Goal: Information Seeking & Learning: Check status

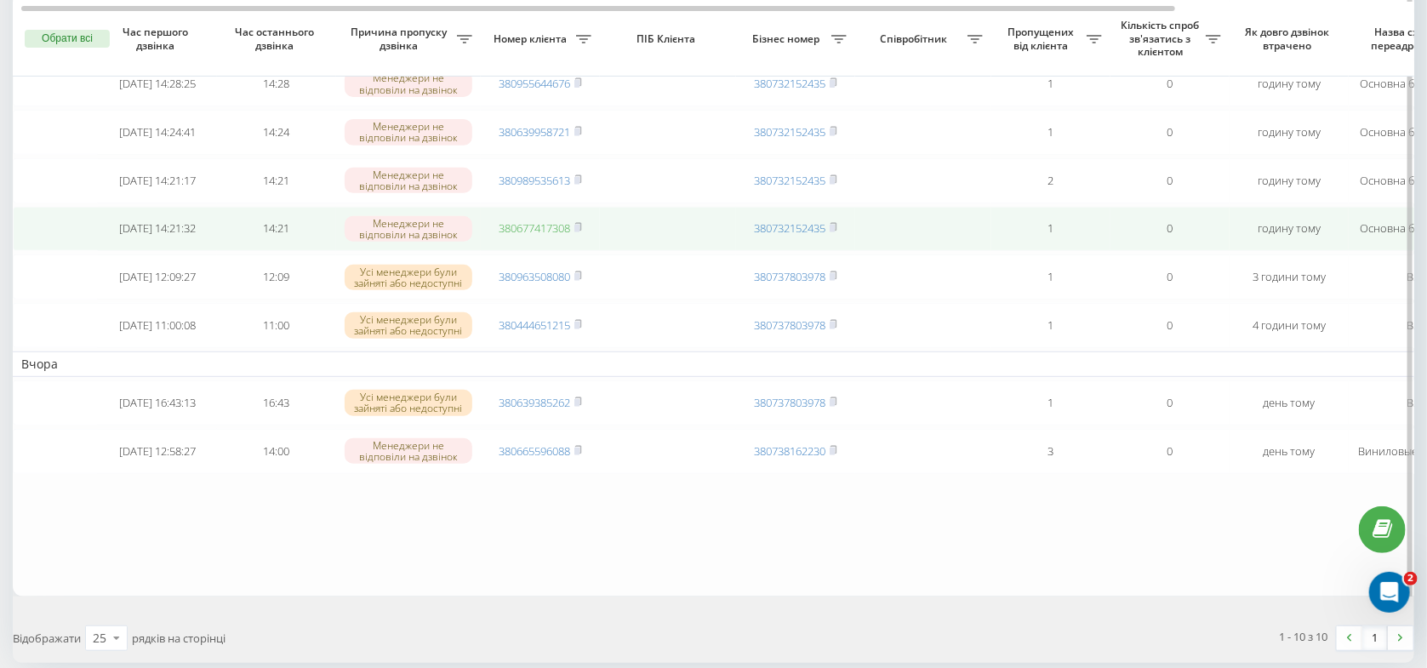
click at [522, 236] on link "380677417308" at bounding box center [533, 227] width 71 height 15
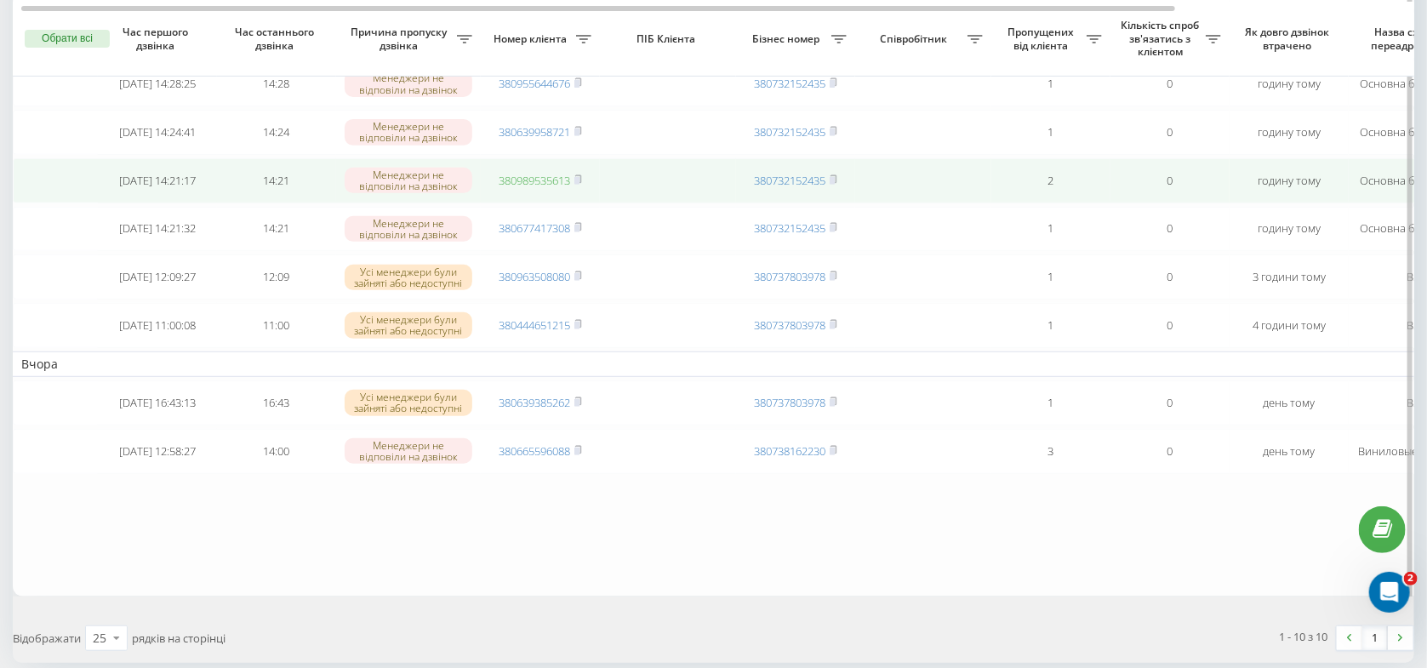
click at [567, 188] on link "380989535613" at bounding box center [533, 180] width 71 height 15
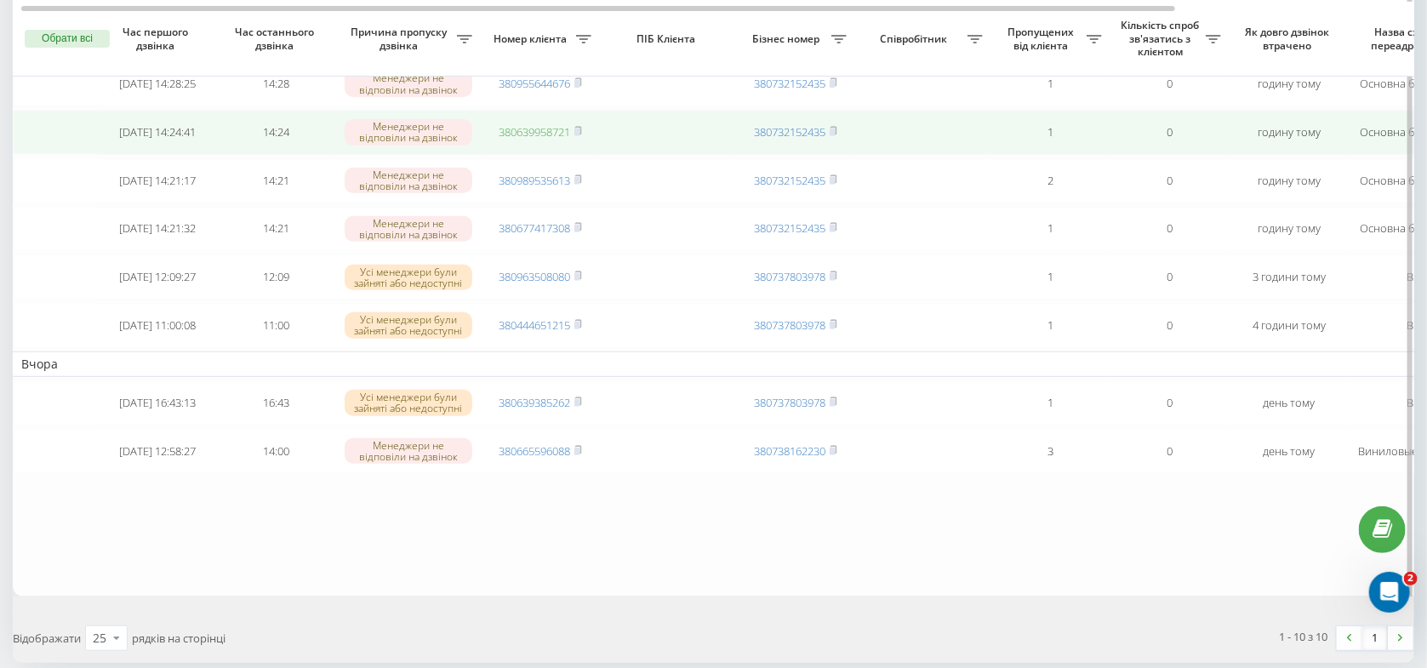
click at [559, 140] on link "380639958721" at bounding box center [533, 131] width 71 height 15
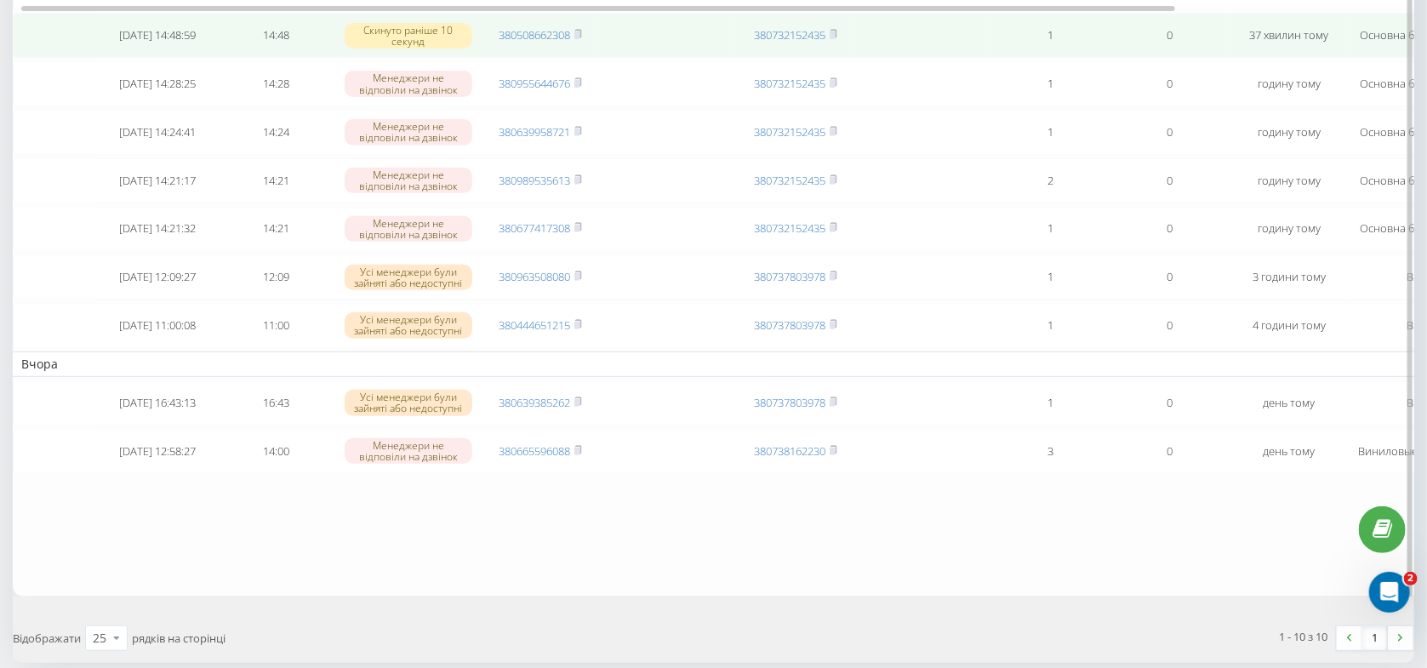
scroll to position [90, 0]
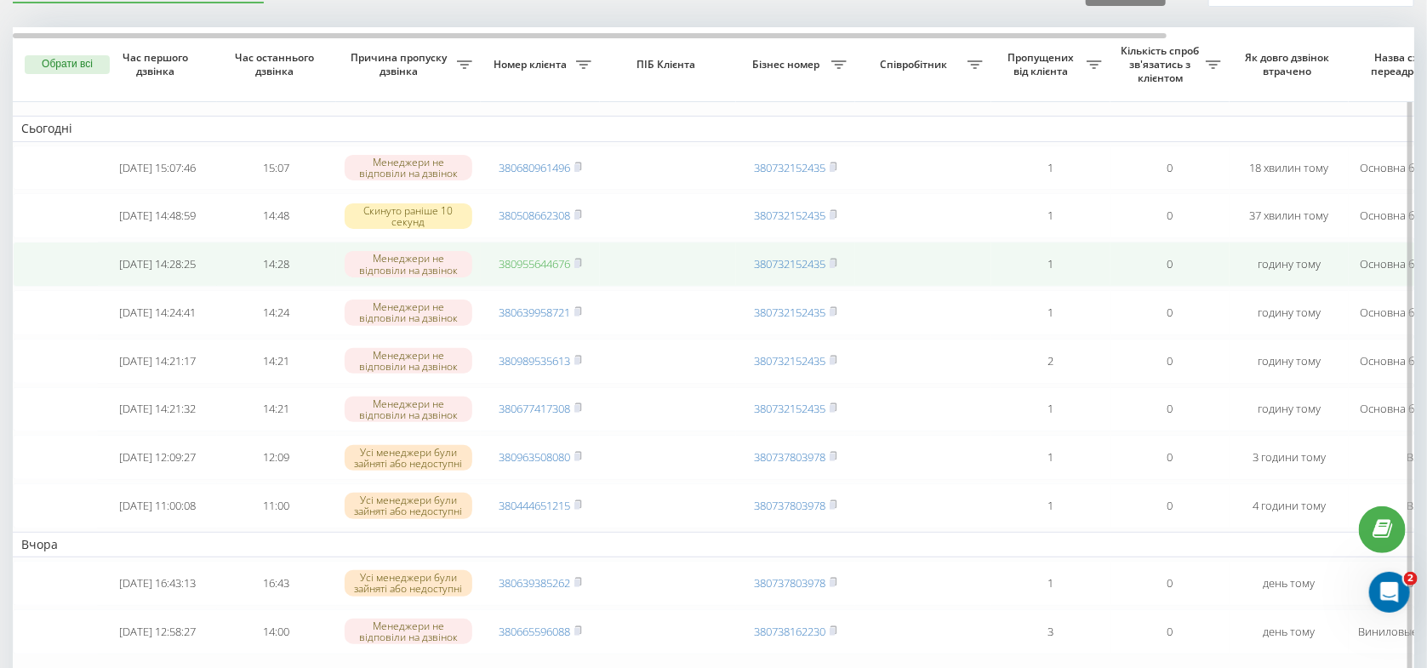
click at [546, 271] on link "380955644676" at bounding box center [533, 263] width 71 height 15
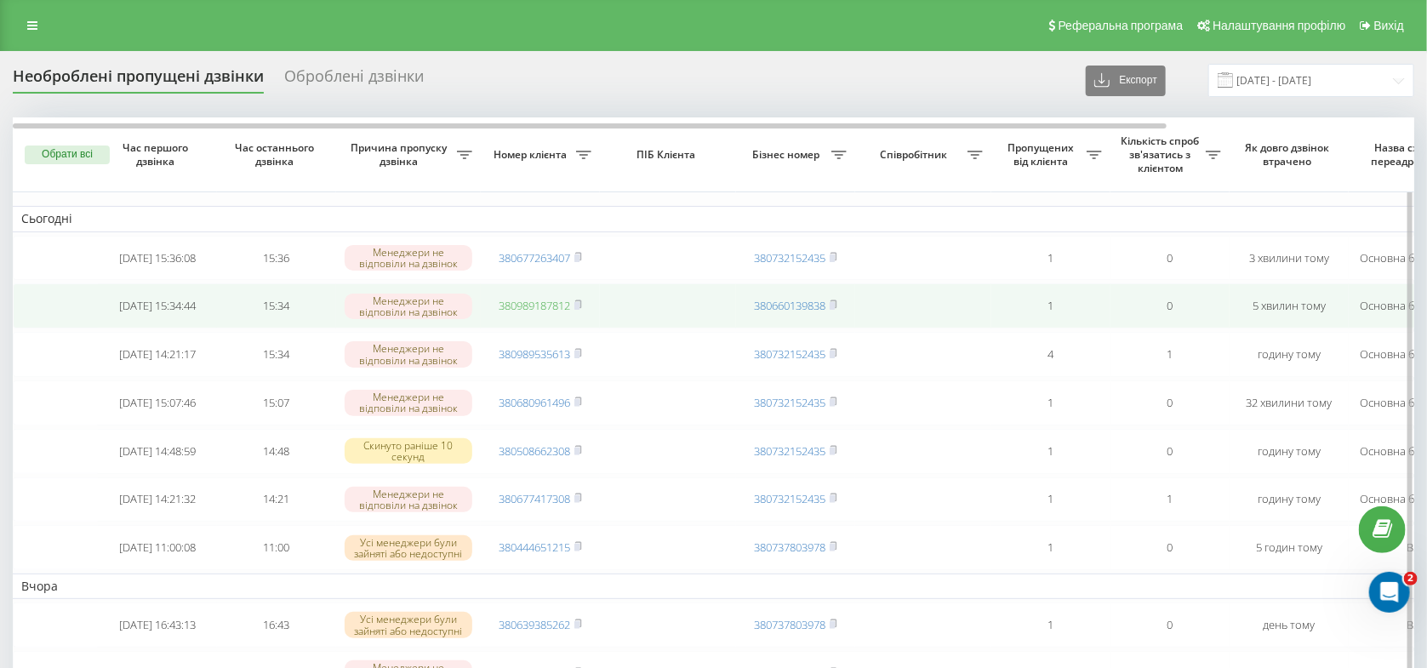
click at [548, 305] on link "380989187812" at bounding box center [533, 305] width 71 height 15
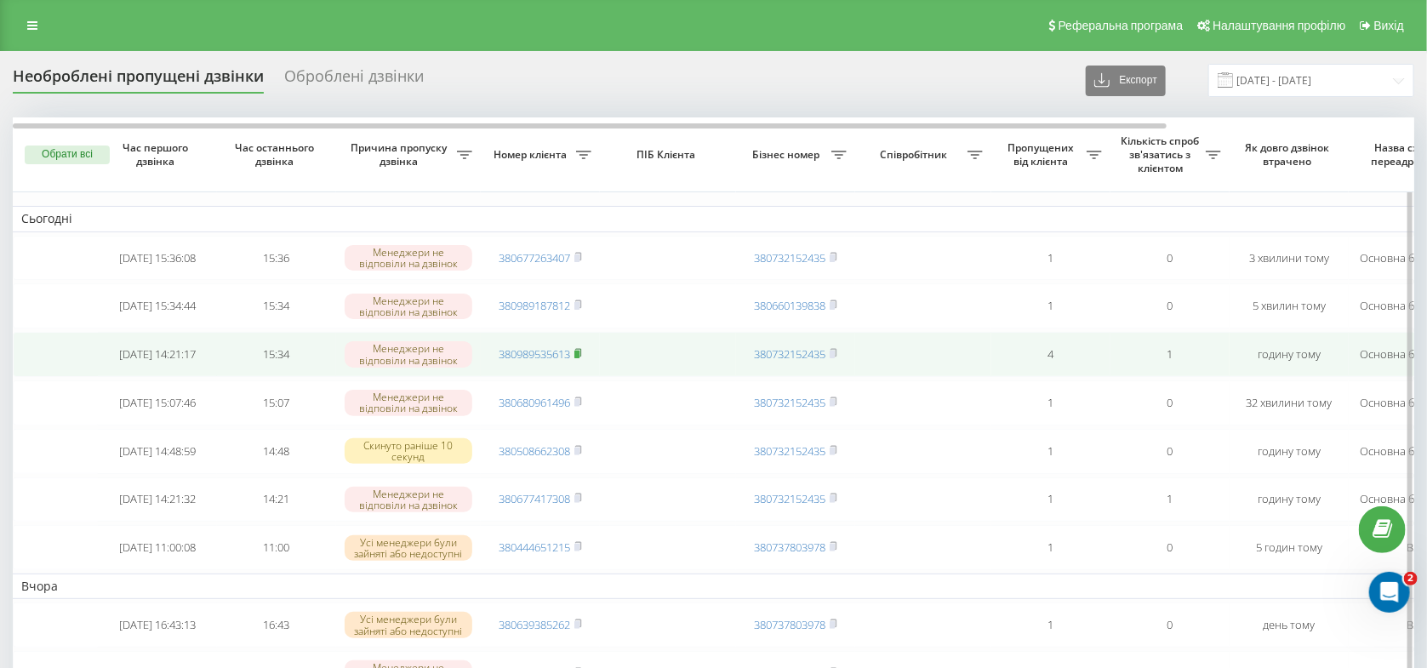
click at [579, 358] on rect at bounding box center [576, 354] width 5 height 8
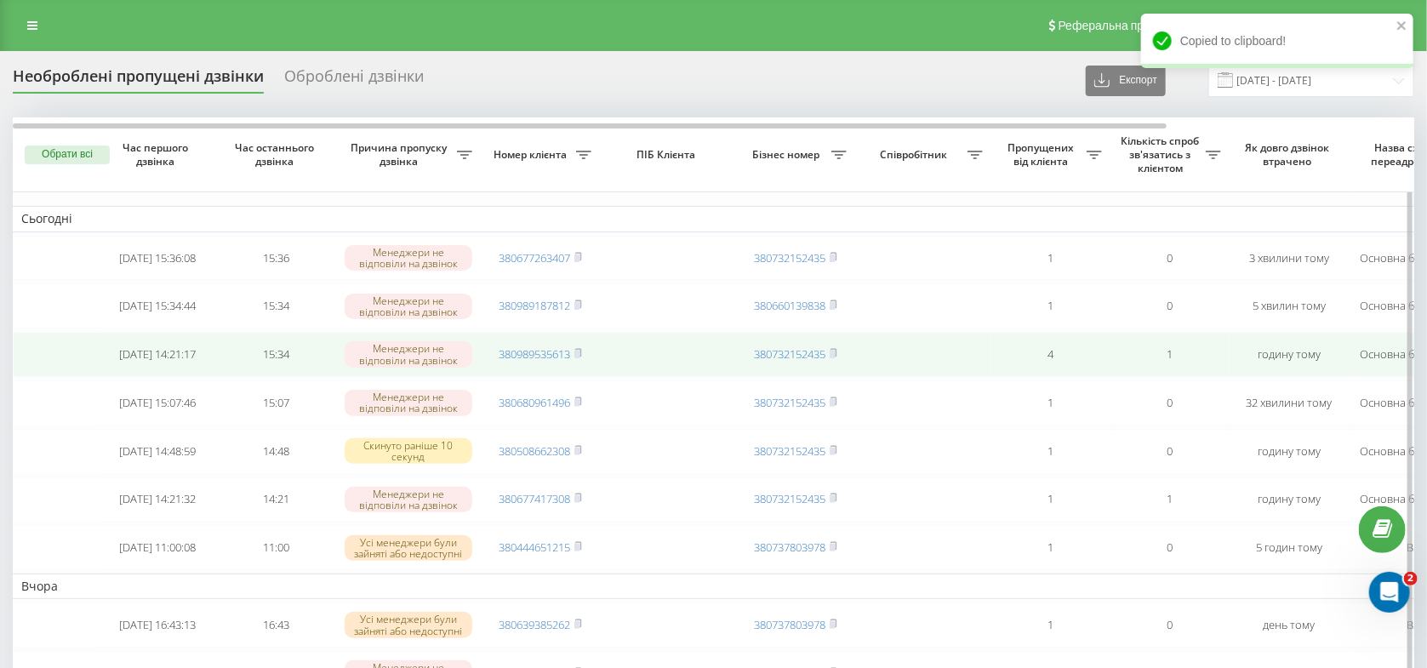
click at [533, 371] on td "380989535613" at bounding box center [540, 354] width 119 height 45
click at [539, 362] on link "380989535613" at bounding box center [533, 353] width 71 height 15
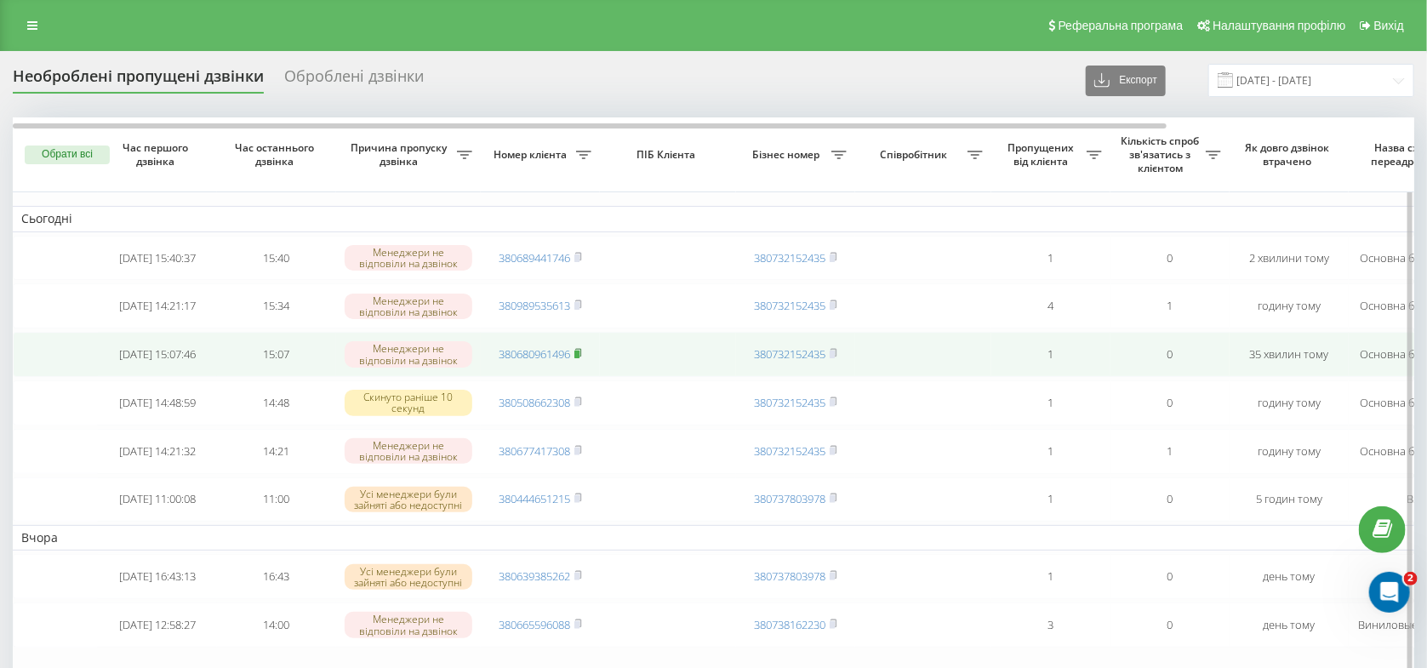
click at [580, 356] on icon at bounding box center [578, 353] width 8 height 10
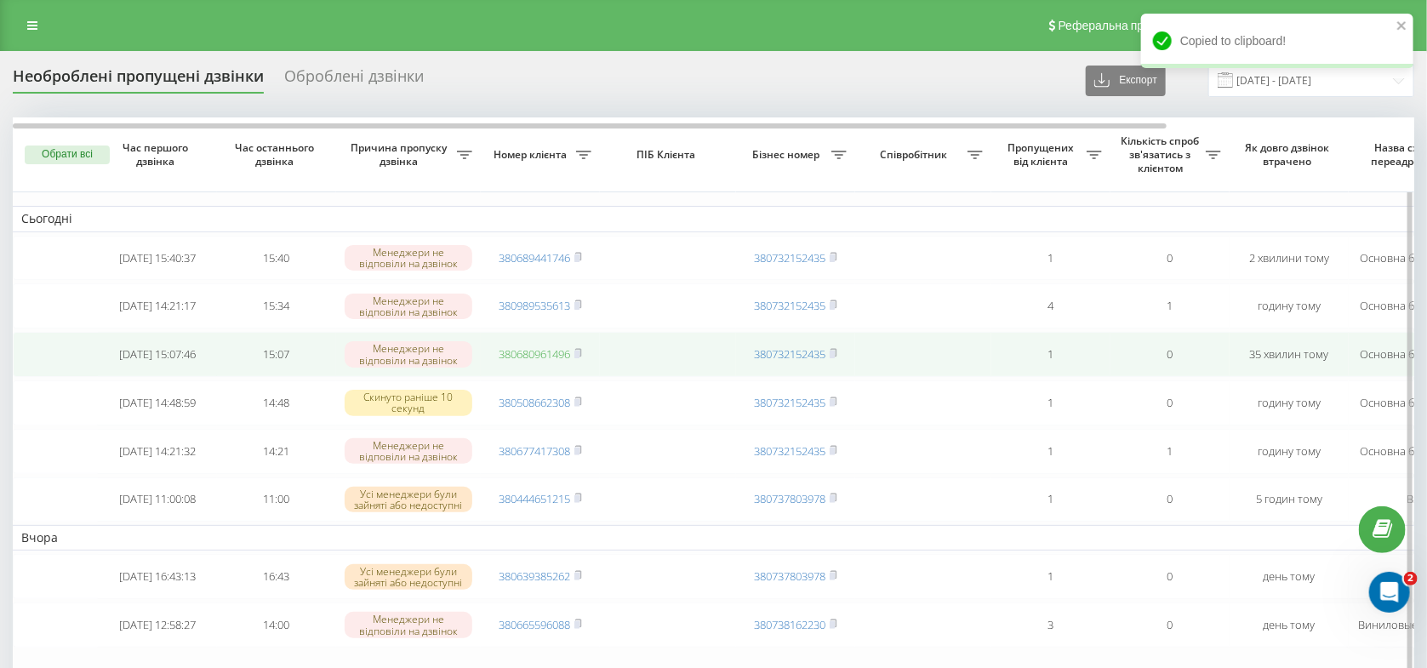
click at [557, 358] on link "380680961496" at bounding box center [533, 353] width 71 height 15
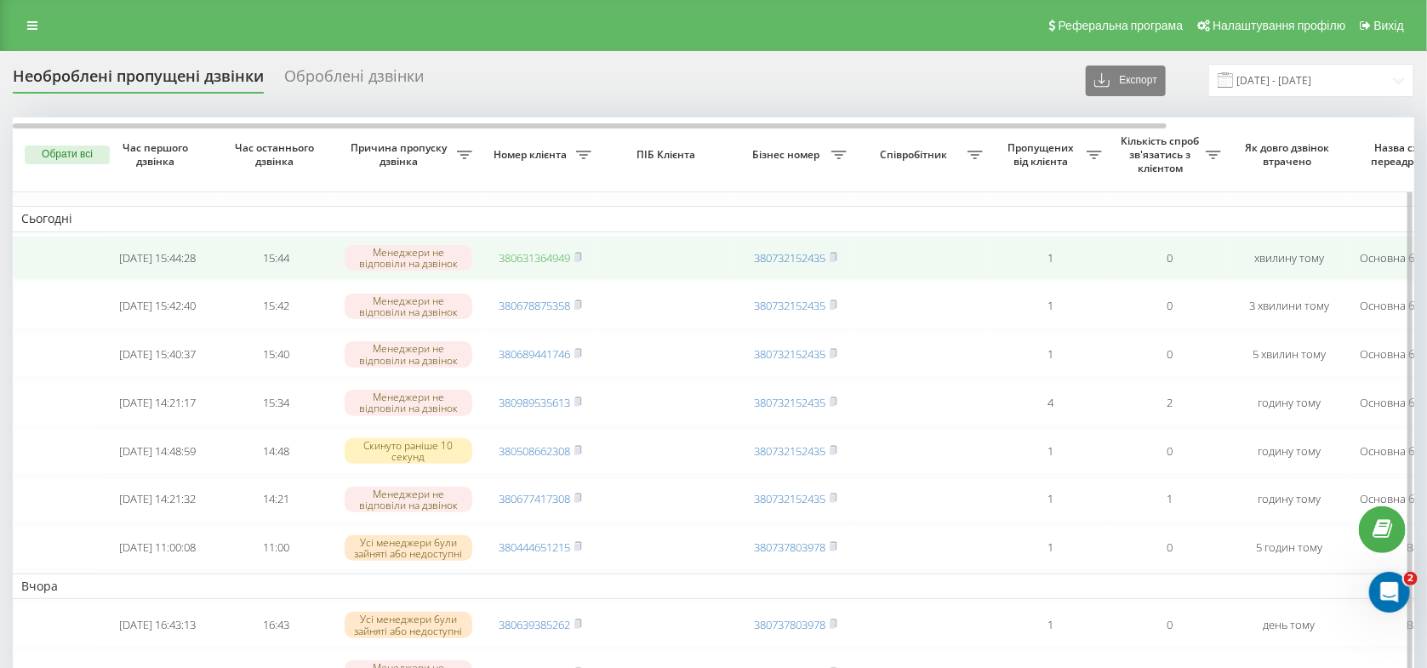
click at [512, 264] on link "380631364949" at bounding box center [533, 257] width 71 height 15
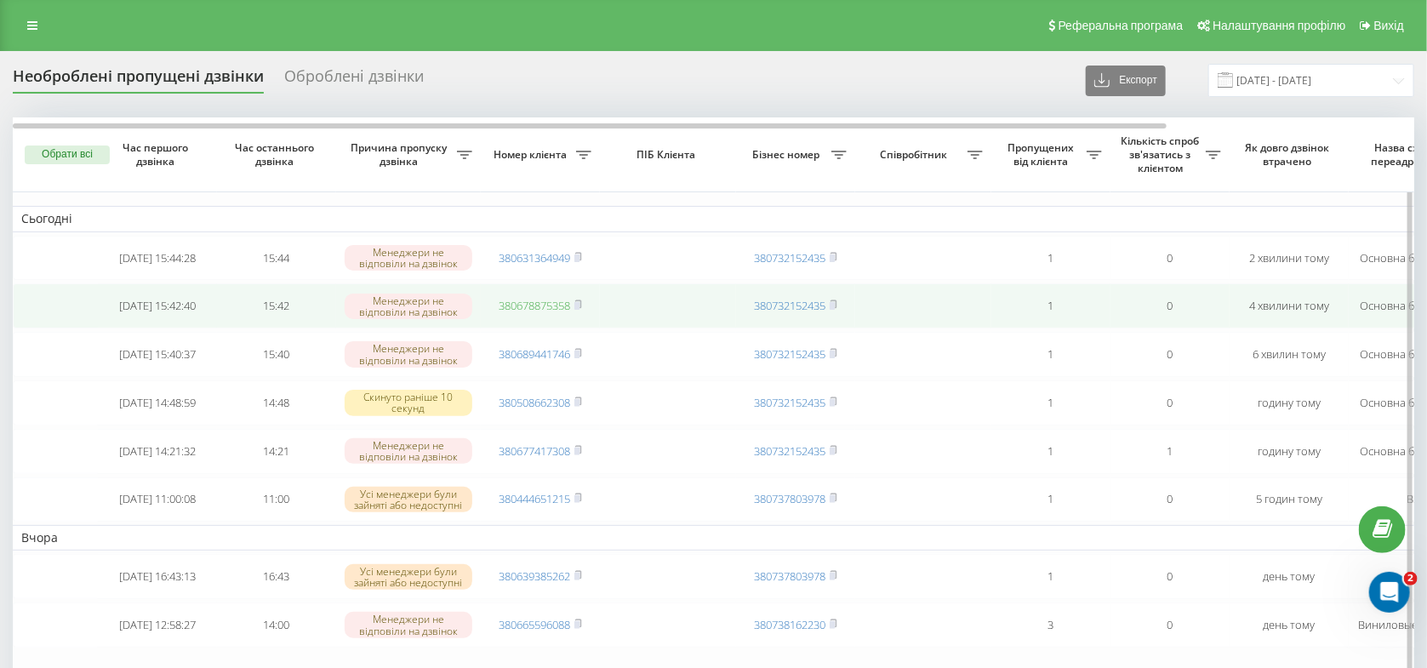
click at [543, 310] on link "380678875358" at bounding box center [533, 305] width 71 height 15
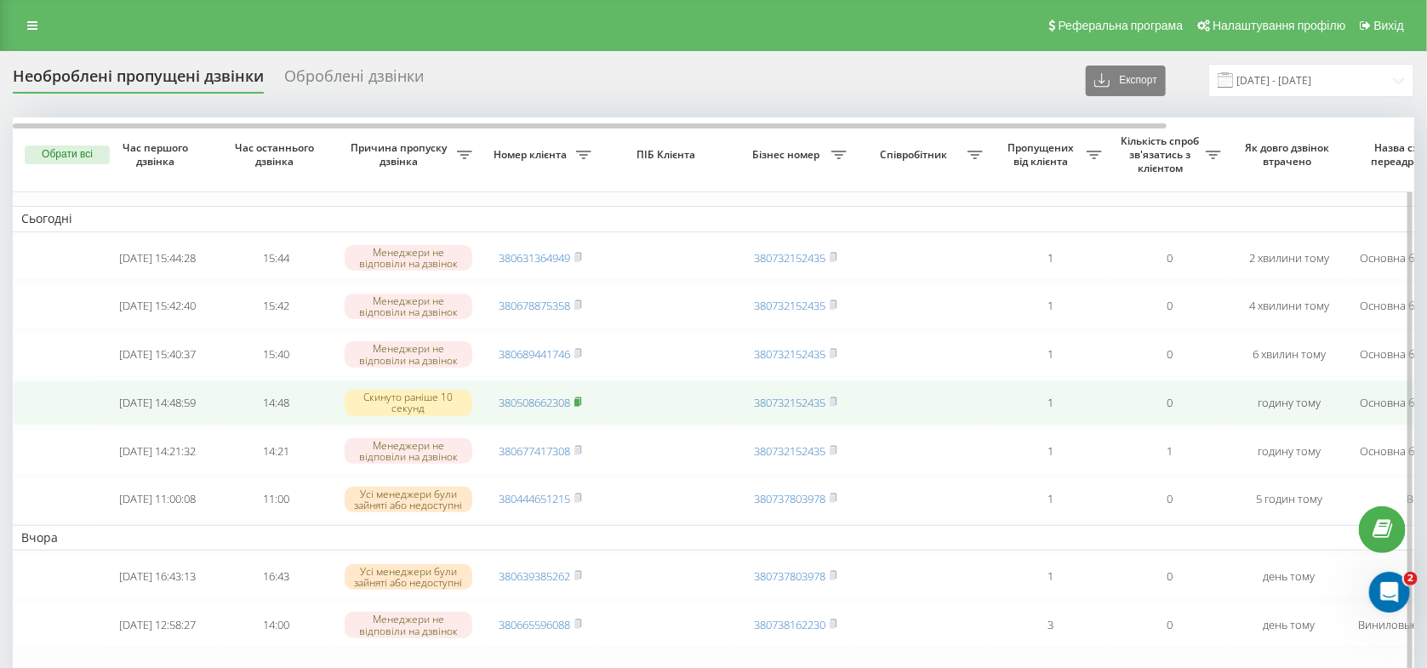
click at [579, 407] on rect at bounding box center [576, 403] width 5 height 8
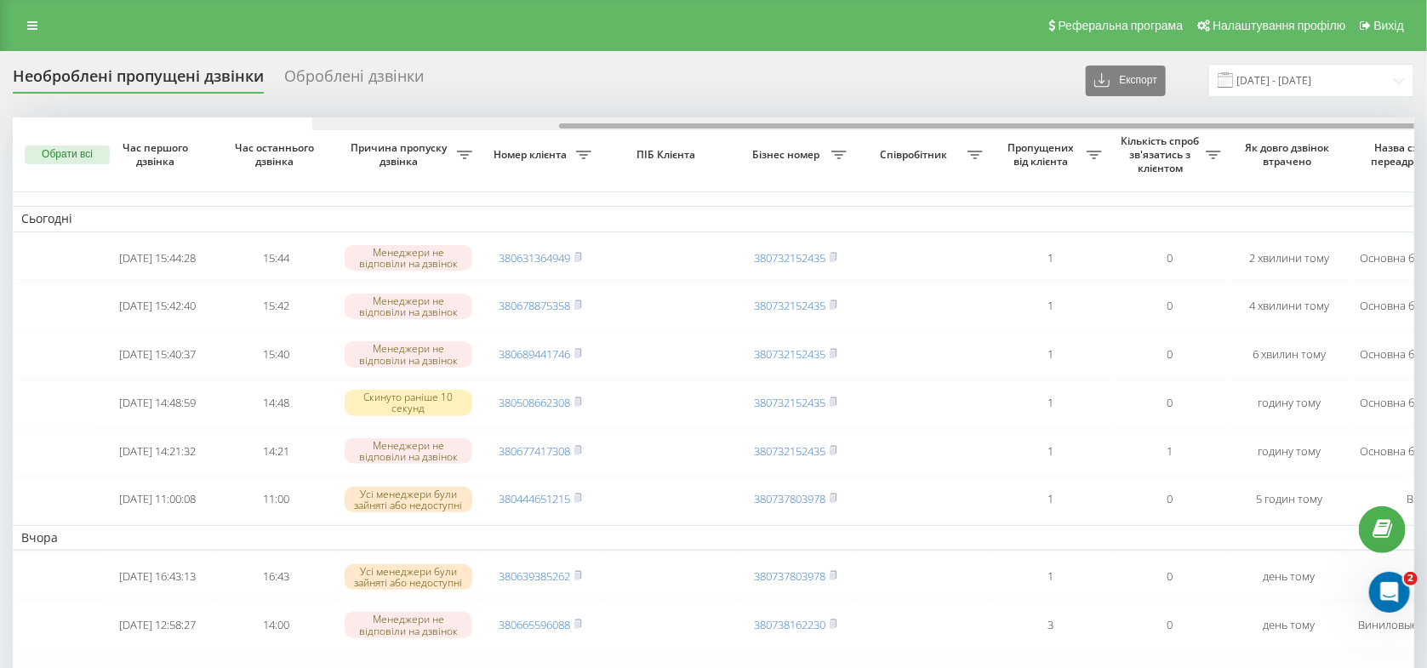
scroll to position [0, 299]
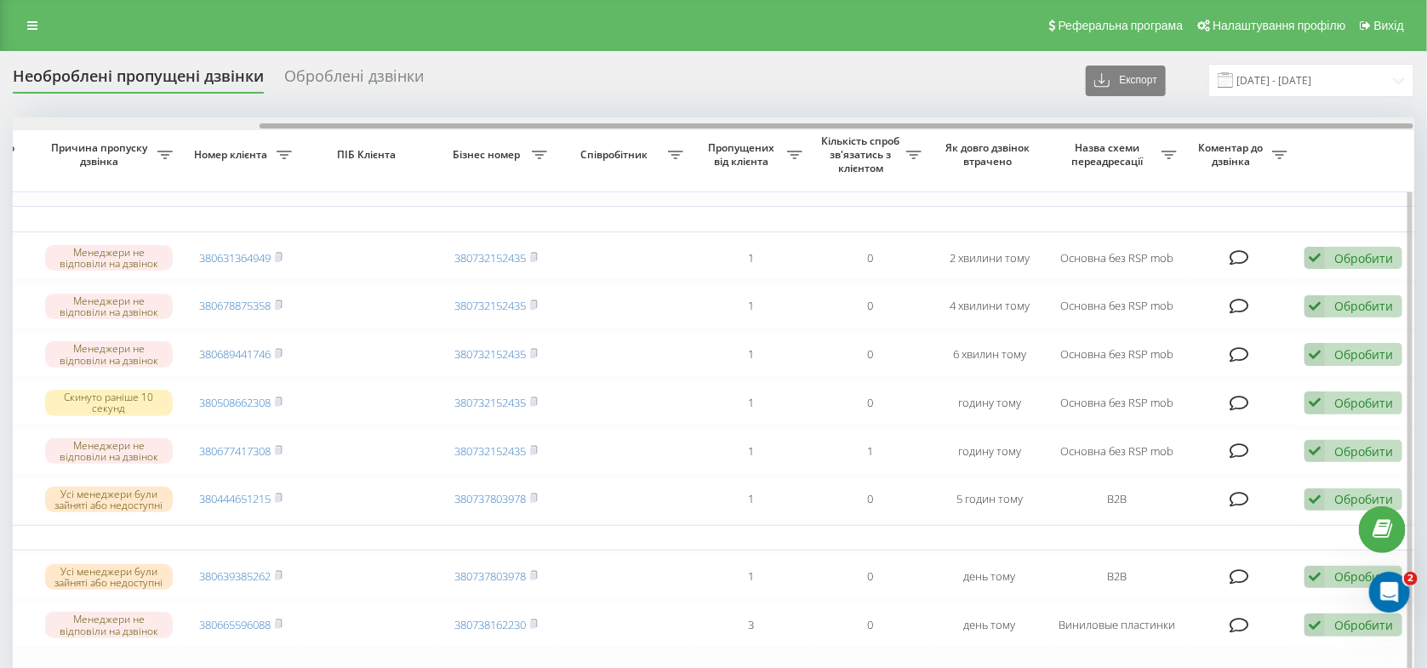
drag, startPoint x: 618, startPoint y: 130, endPoint x: 676, endPoint y: 128, distance: 58.8
click at [676, 128] on div at bounding box center [713, 123] width 1401 height 13
click at [676, 128] on div at bounding box center [836, 125] width 1154 height 5
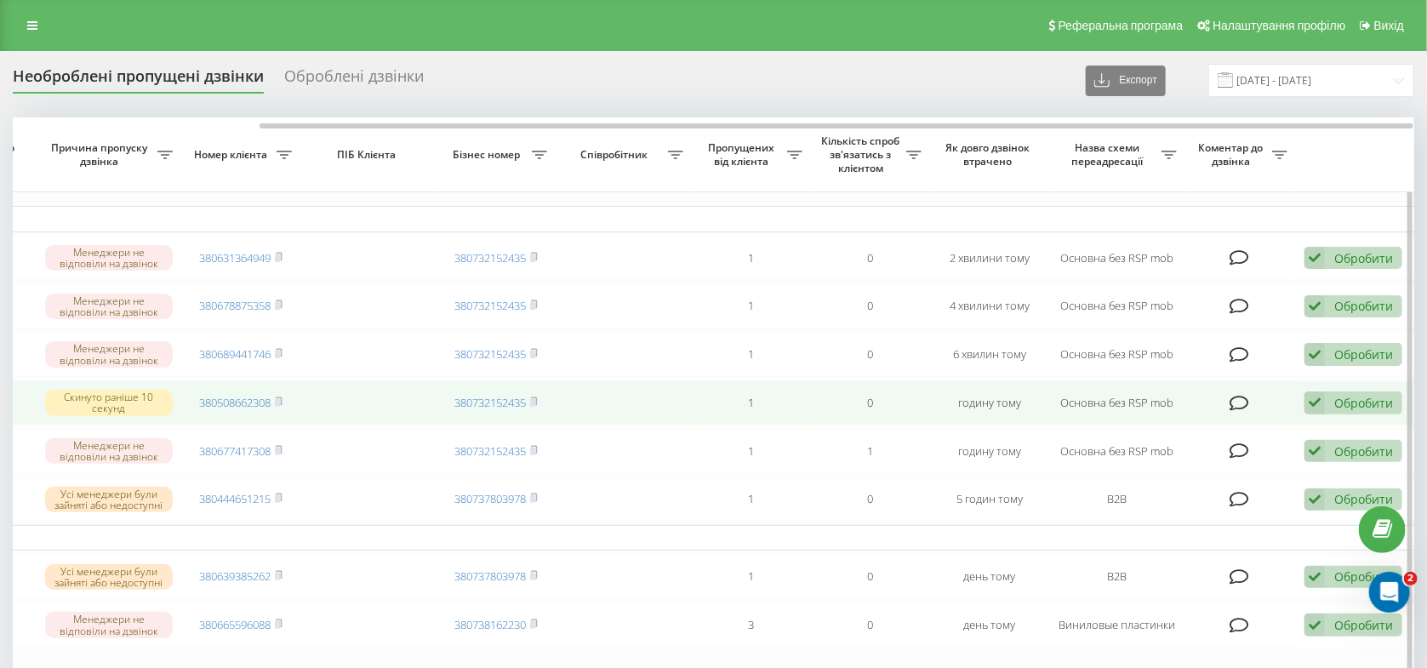
click at [1353, 414] on div "Обробити Не вдалося зв'язатися Зв'язався з клієнтом за допомогою іншого каналу …" at bounding box center [1353, 402] width 98 height 23
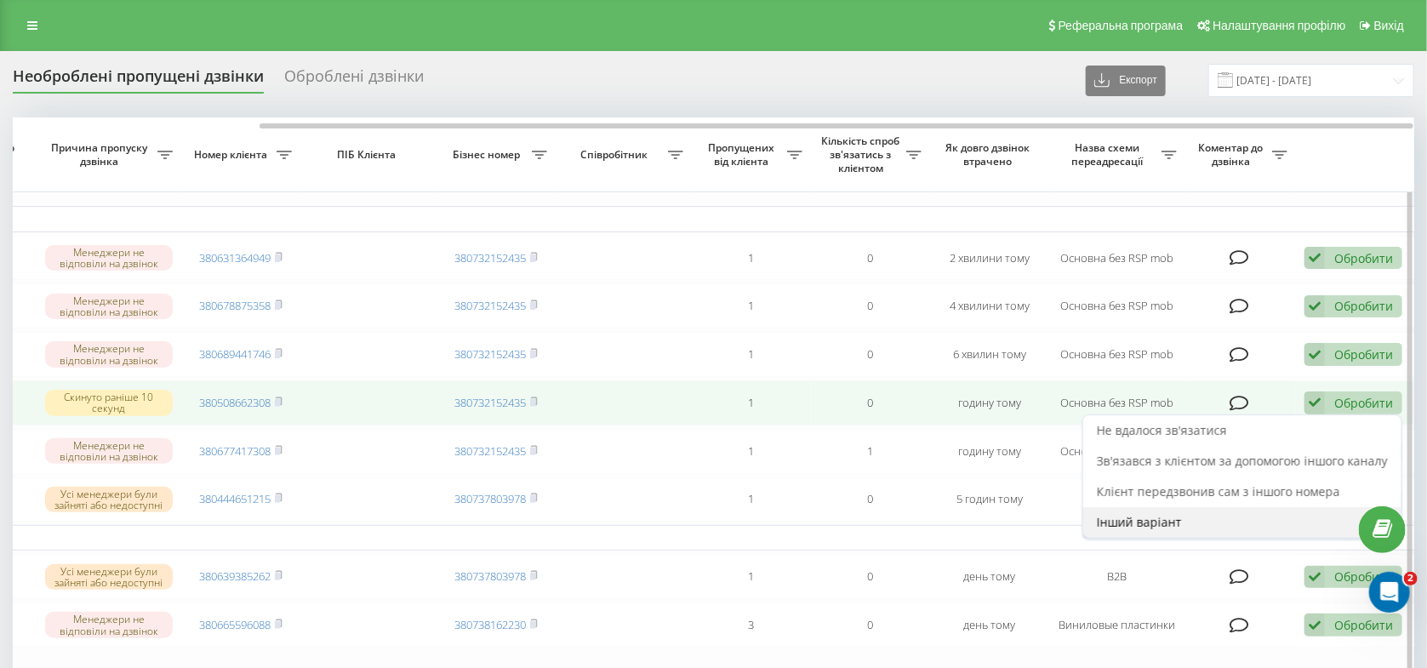
click at [1138, 530] on span "Інший варіант" at bounding box center [1139, 522] width 85 height 16
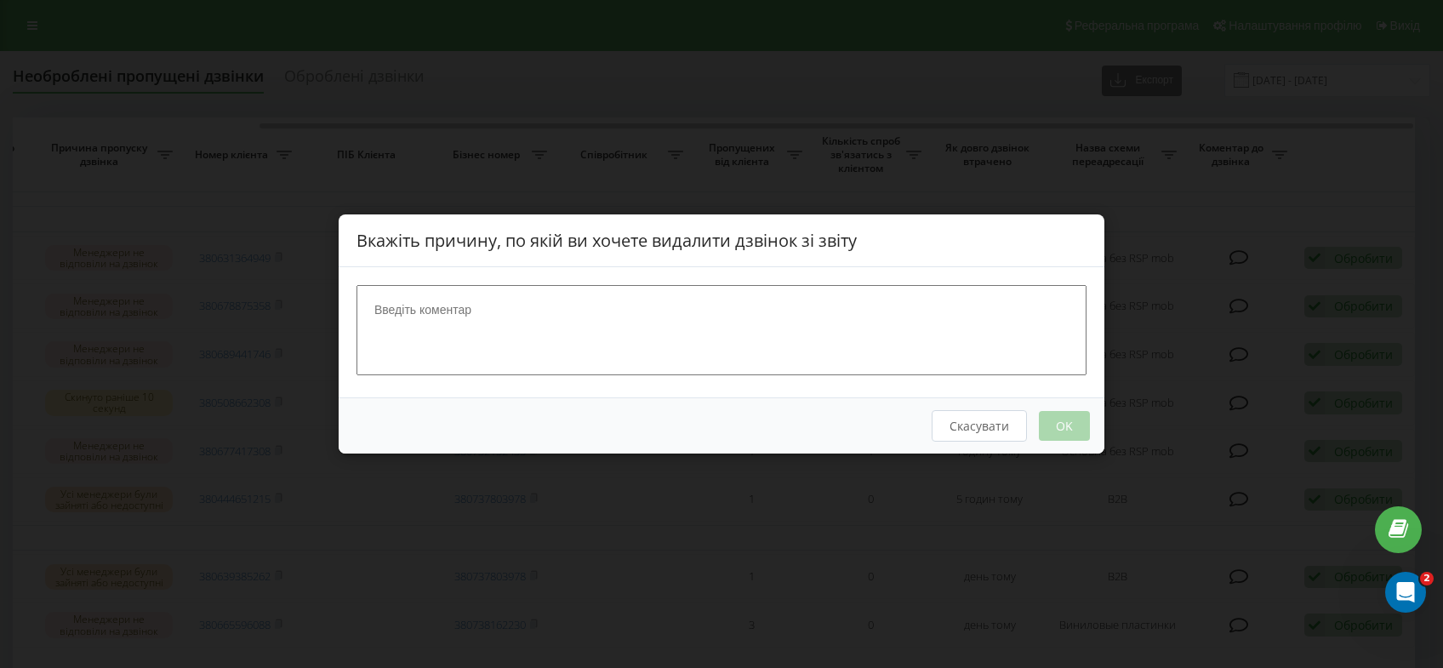
click at [997, 431] on button "Скасувати" at bounding box center [978, 425] width 95 height 31
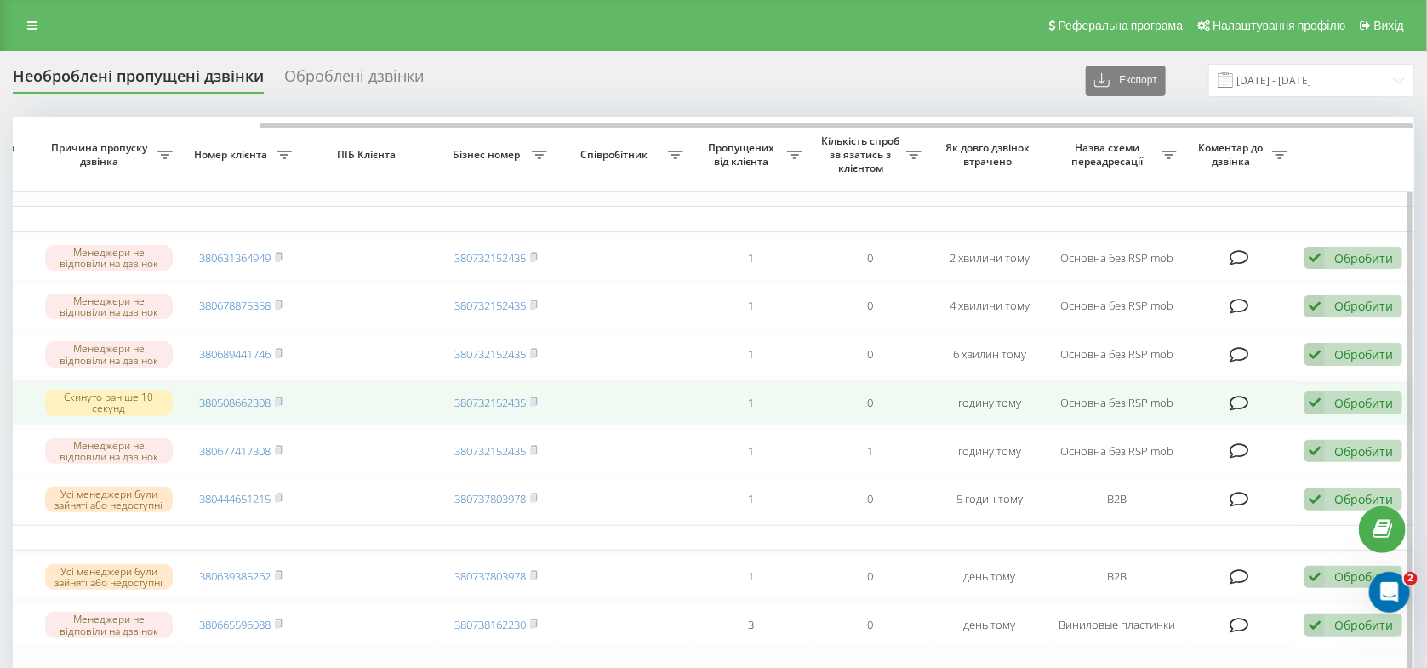
click at [1357, 411] on div "Обробити" at bounding box center [1363, 403] width 59 height 16
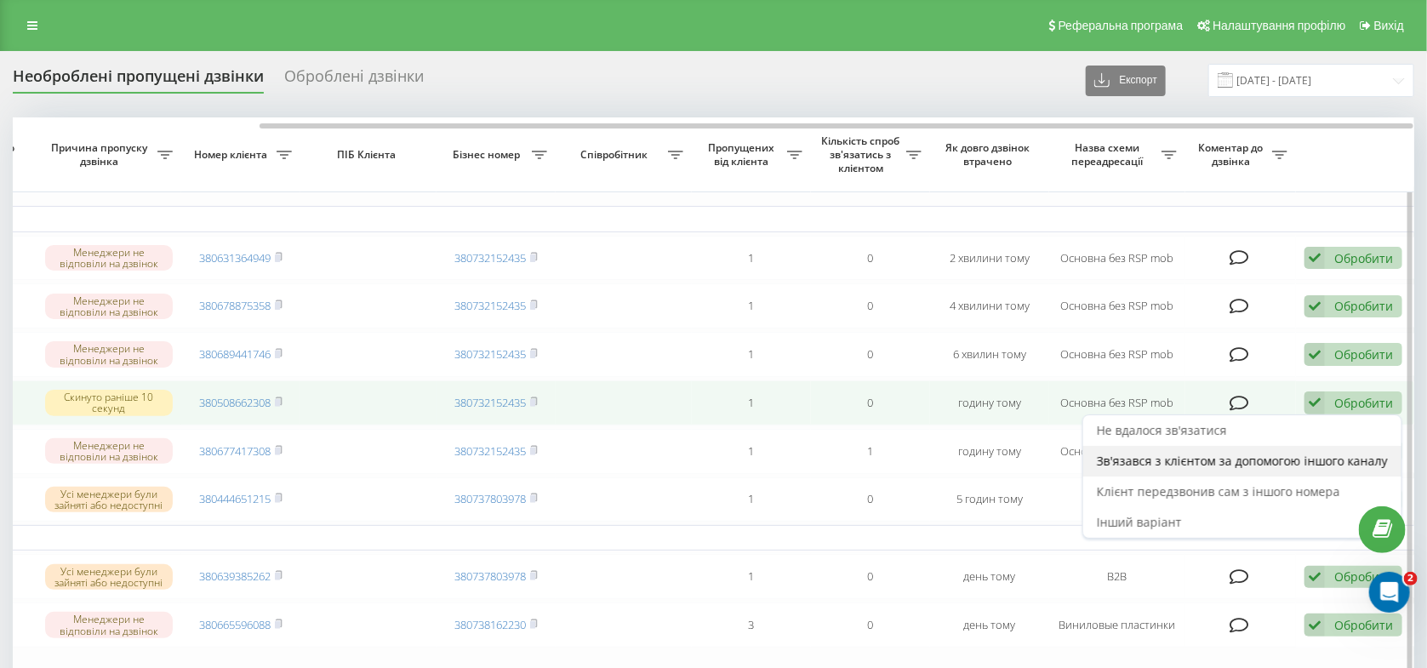
click at [1212, 469] on span "Зв'язався з клієнтом за допомогою іншого каналу" at bounding box center [1242, 461] width 291 height 16
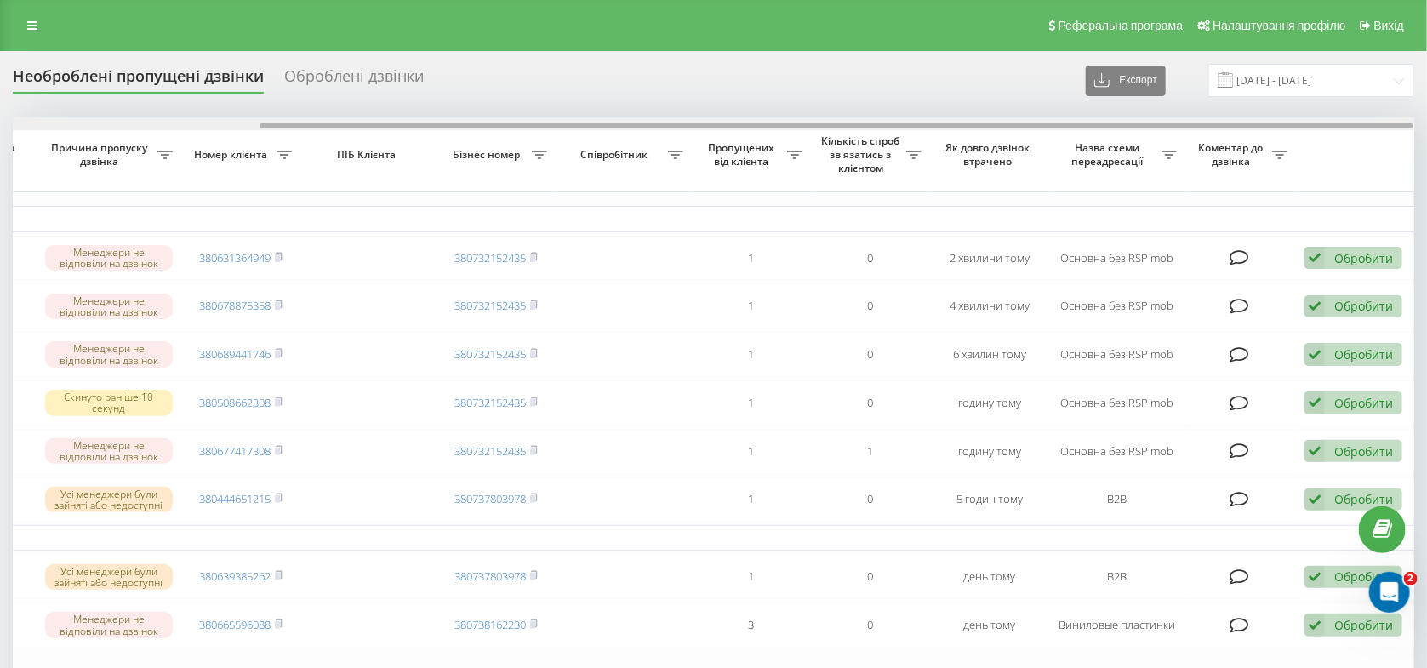
scroll to position [0, 0]
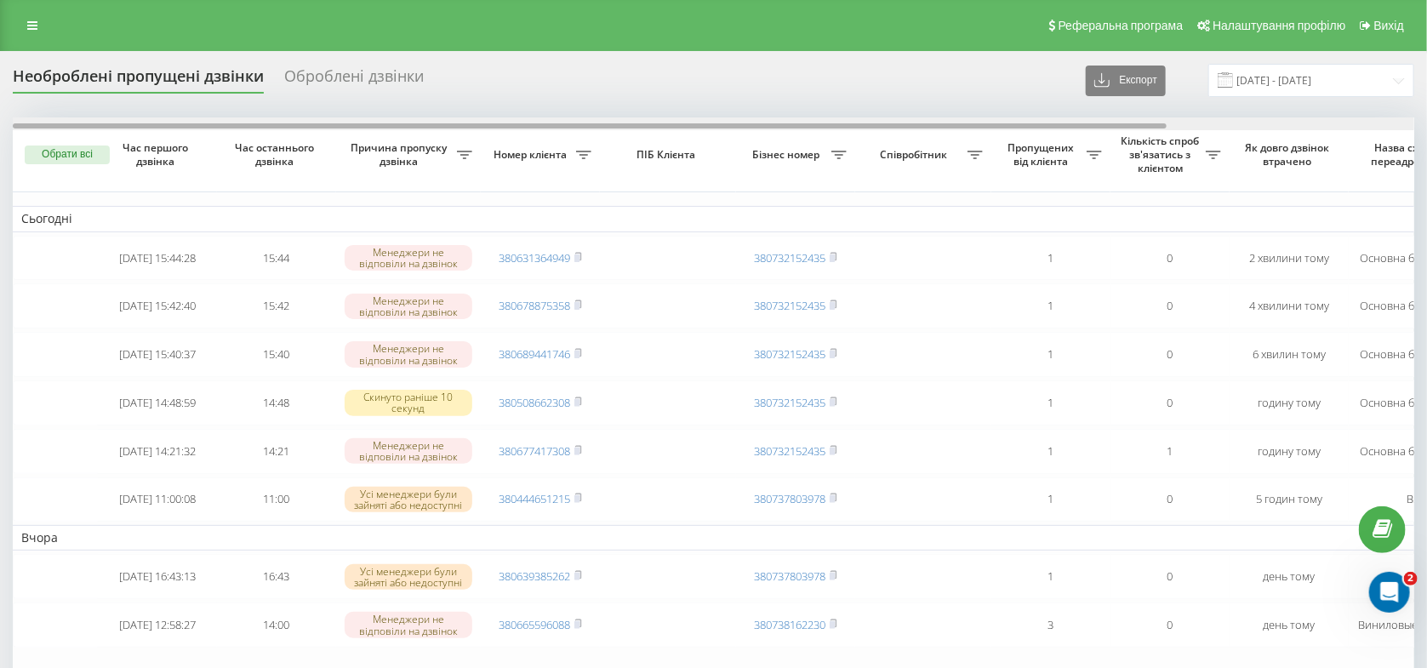
drag, startPoint x: 730, startPoint y: 128, endPoint x: 429, endPoint y: 106, distance: 301.9
click at [446, 110] on div "Необроблені пропущені дзвінки Оброблені дзвінки Експорт .csv .xlsx 20.08.2025 -…" at bounding box center [713, 450] width 1401 height 772
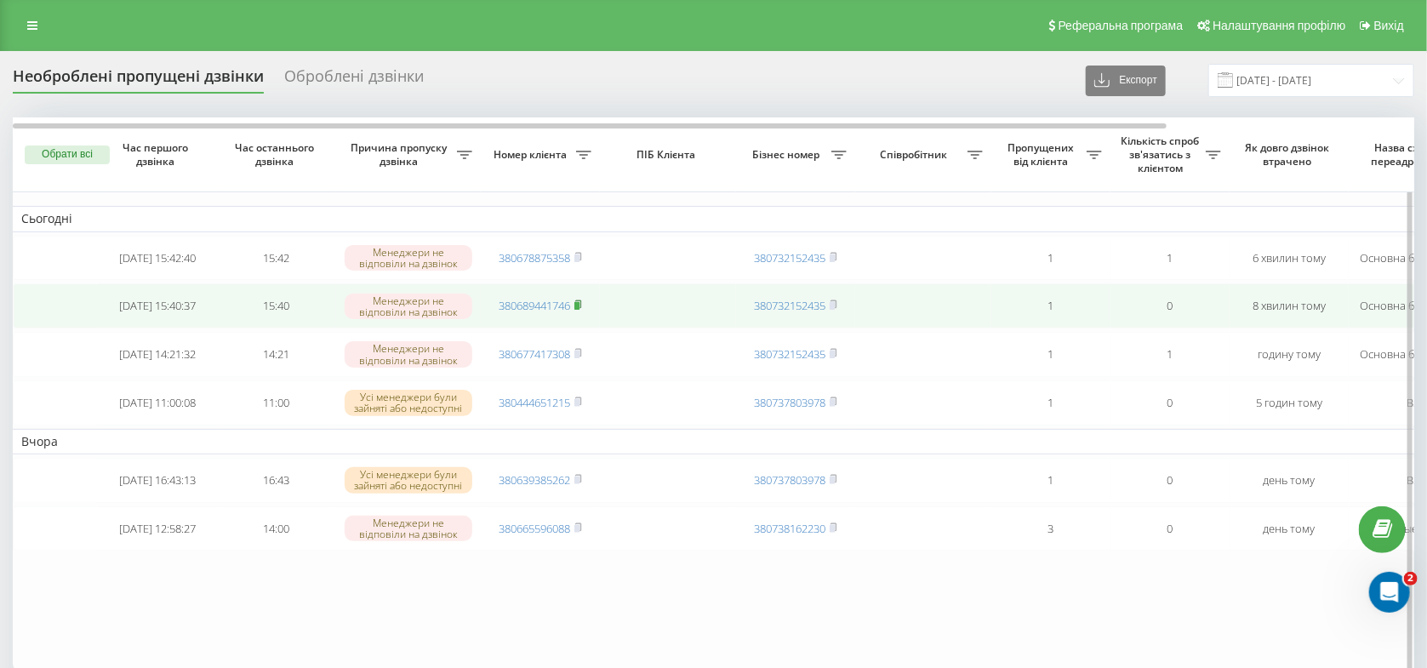
click at [577, 310] on rect at bounding box center [576, 306] width 5 height 8
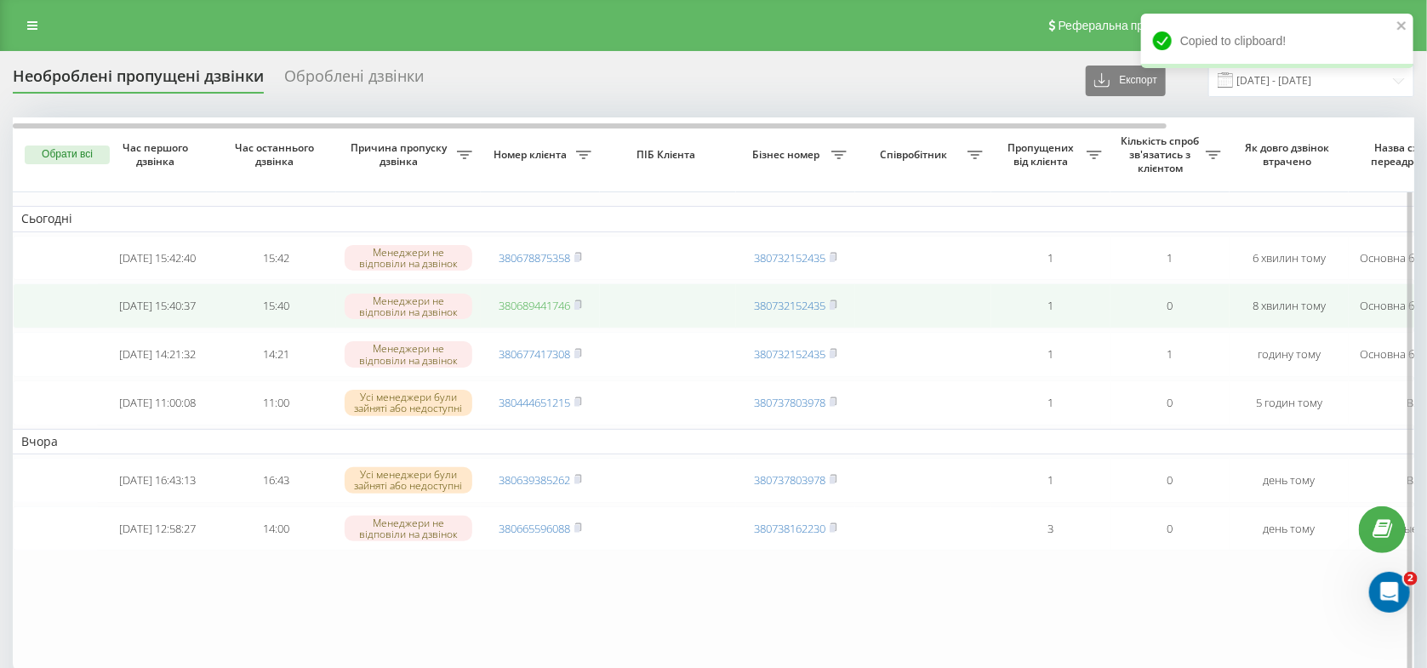
click at [528, 313] on link "380689441746" at bounding box center [533, 305] width 71 height 15
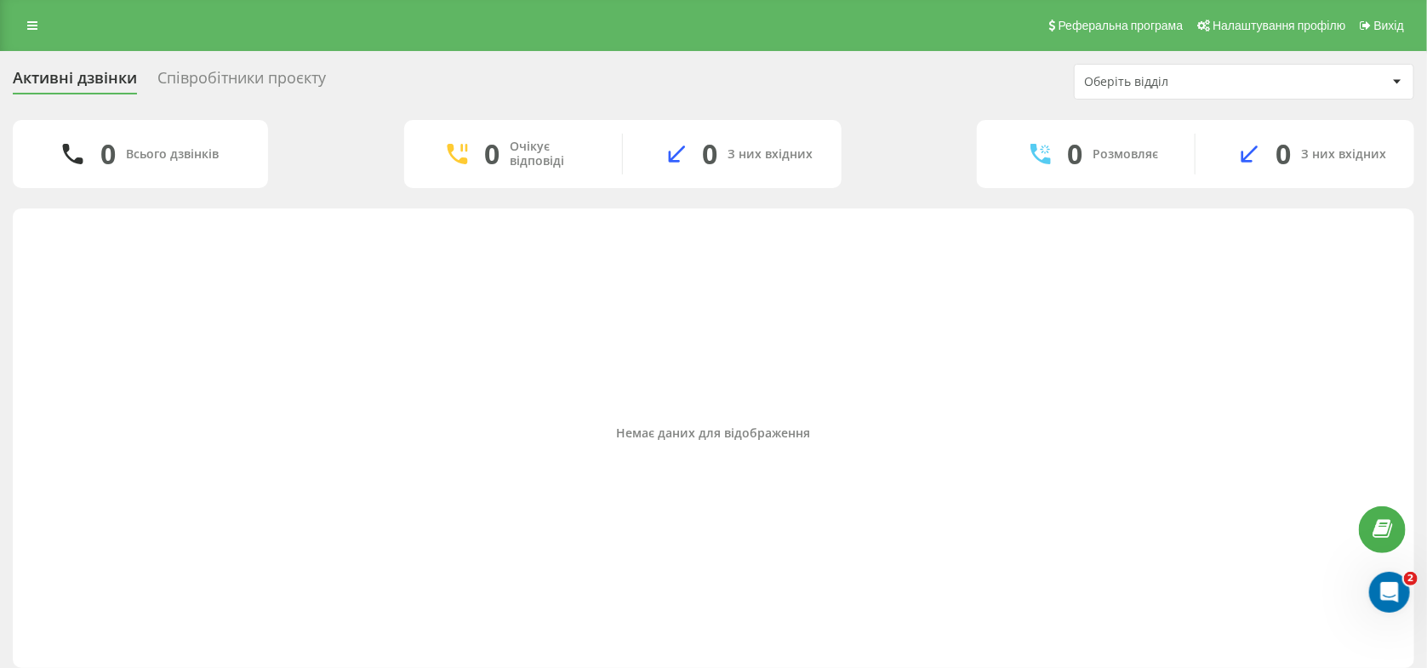
click at [220, 74] on div "Співробітники проєкту" at bounding box center [241, 82] width 168 height 26
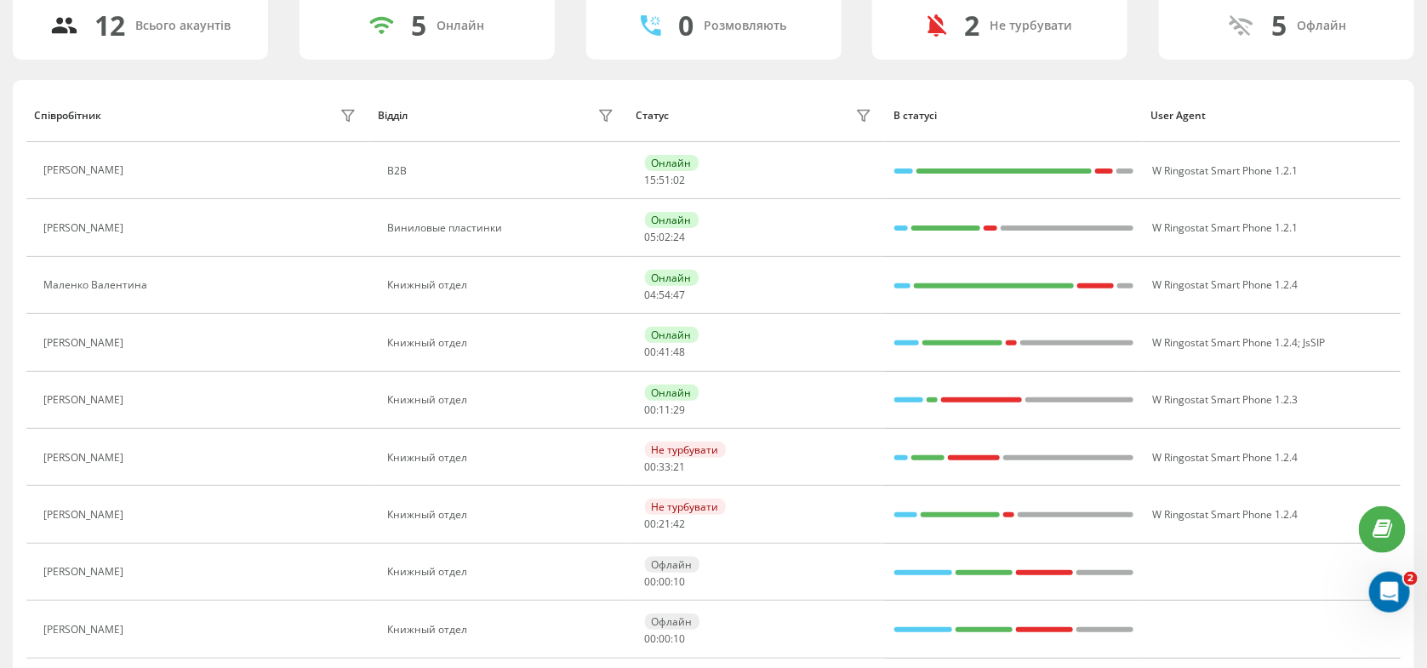
scroll to position [180, 0]
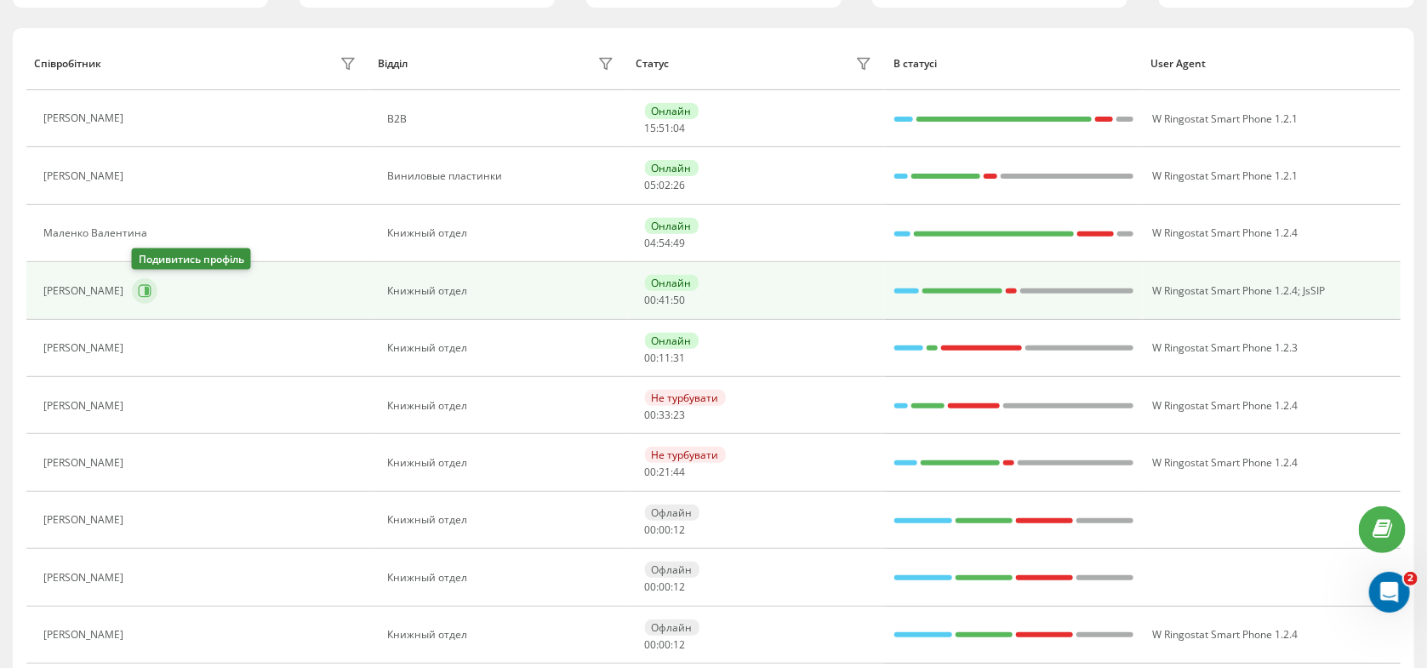
click at [137, 293] on button at bounding box center [145, 291] width 26 height 26
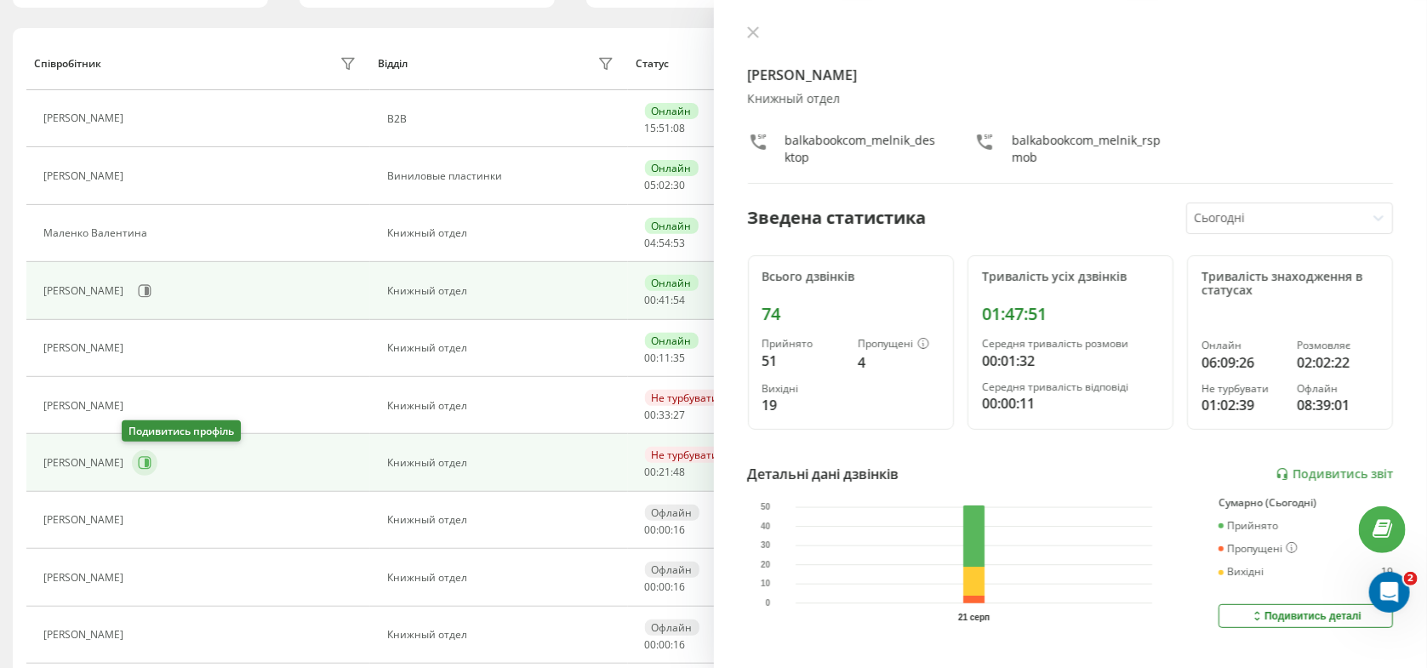
click at [145, 462] on icon at bounding box center [147, 463] width 4 height 9
click at [148, 293] on icon at bounding box center [147, 291] width 4 height 9
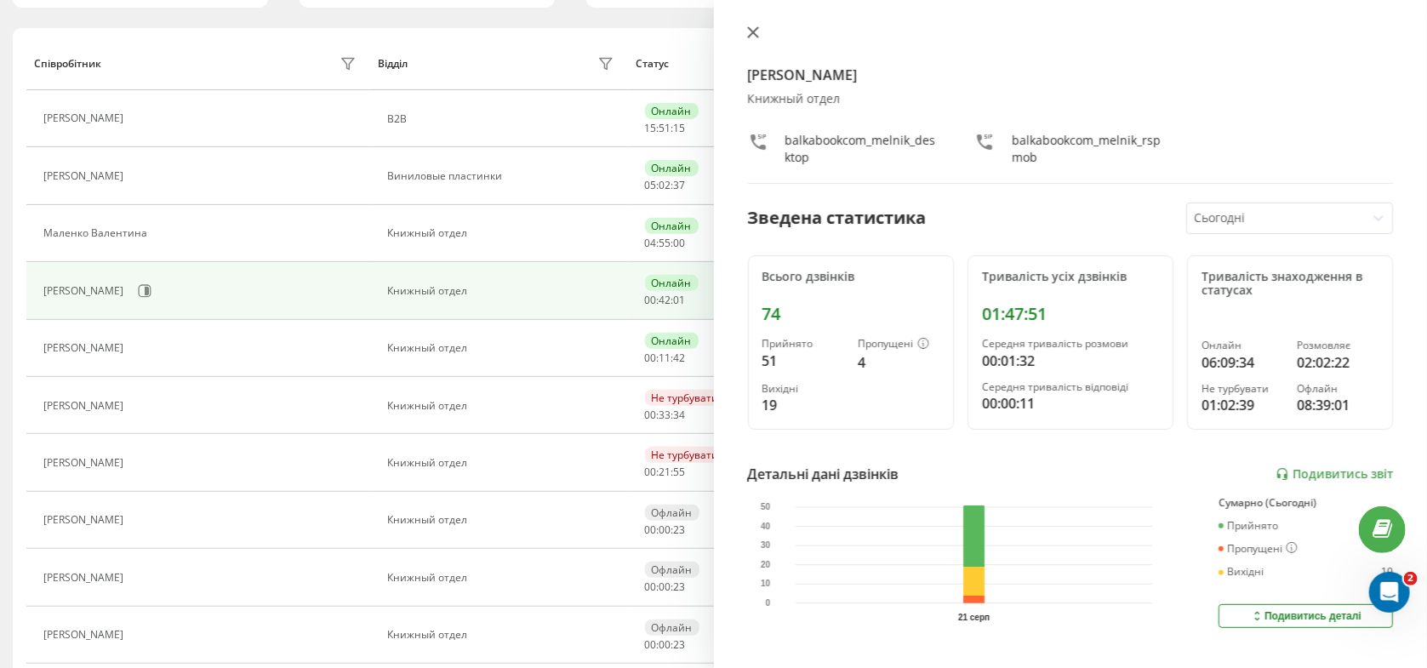
click at [744, 34] on button at bounding box center [753, 34] width 22 height 16
